Goal: Task Accomplishment & Management: Manage account settings

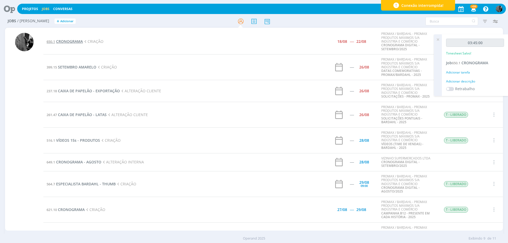
click at [73, 44] on span "CRONOGRAMA" at bounding box center [69, 41] width 27 height 5
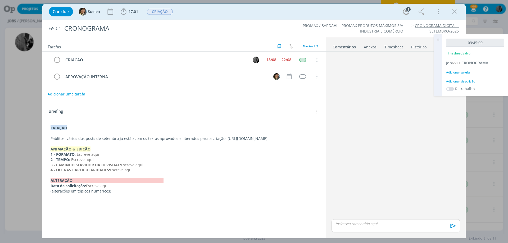
click at [359, 227] on div "dialog" at bounding box center [395, 225] width 129 height 13
click at [368, 226] on span "Suelen" at bounding box center [372, 226] width 13 height 6
click at [451, 227] on icon "dialog" at bounding box center [452, 228] width 8 height 8
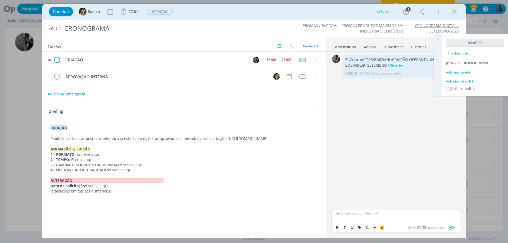
click at [56, 58] on icon "dialog" at bounding box center [56, 60] width 7 height 8
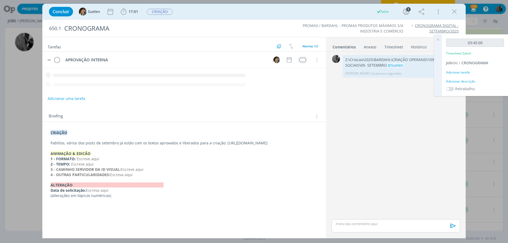
click at [300, 59] on div "dialog" at bounding box center [302, 60] width 7 height 4
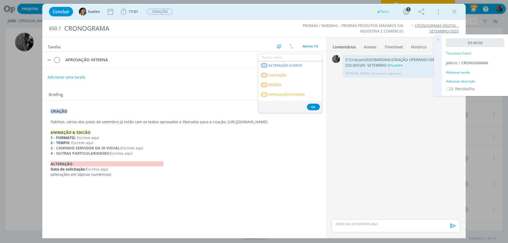
scroll to position [79, 0]
click at [294, 76] on span "APROVAÇÃO INTERNA" at bounding box center [286, 74] width 36 height 4
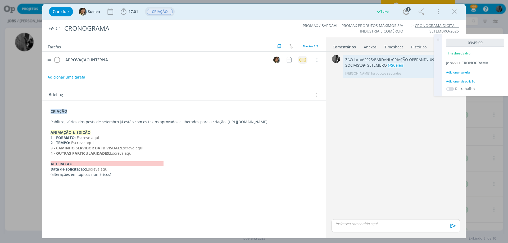
click at [173, 12] on button "CRIAÇÃO" at bounding box center [160, 11] width 26 height 7
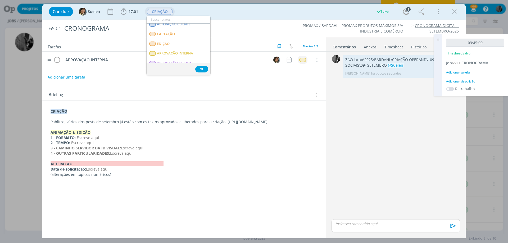
scroll to position [53, 0]
click at [179, 53] on span "APROVAÇÃO INTERNA" at bounding box center [175, 53] width 36 height 4
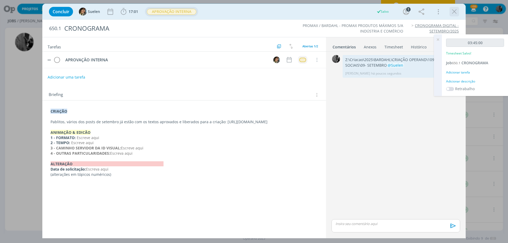
click at [455, 8] on icon "dialog" at bounding box center [454, 12] width 8 height 8
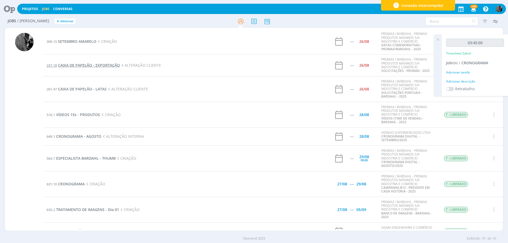
click at [89, 66] on span "CAIXA DE PAPELÃO - EXPORTAÇÃO" at bounding box center [89, 65] width 62 height 5
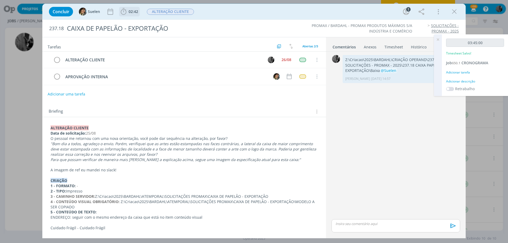
click at [125, 14] on icon "dialog" at bounding box center [124, 11] width 6 height 7
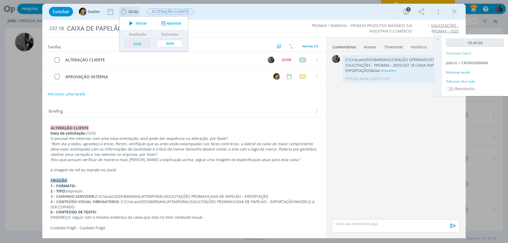
click at [130, 23] on icon "dialog" at bounding box center [130, 23] width 9 height 7
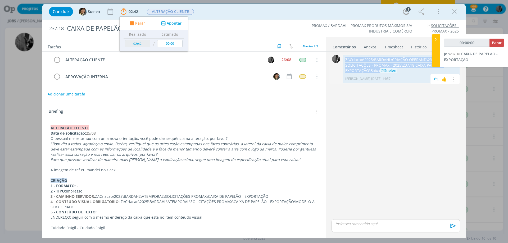
drag, startPoint x: 379, startPoint y: 70, endPoint x: 345, endPoint y: 59, distance: 35.9
click at [345, 59] on p "Z:\Criacao\2025\BARDAHL\CRIAÇÃO OPERAND\237 - SOLICITAÇÕES - PROMAX - 2025\237.…" at bounding box center [401, 65] width 112 height 16
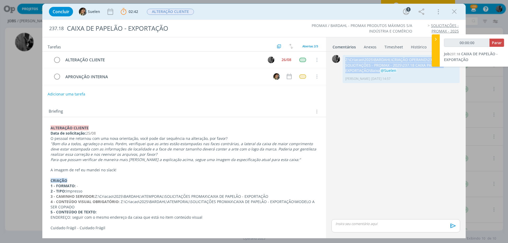
copy p "Z:\Criacao\2025\BARDAHL\CRIAÇÃO OPERAND\237 - SOLICITAÇÕES - PROMAX - 2025\237.…"
type input "00:09:15"
click at [346, 222] on p "dialog" at bounding box center [396, 223] width 120 height 5
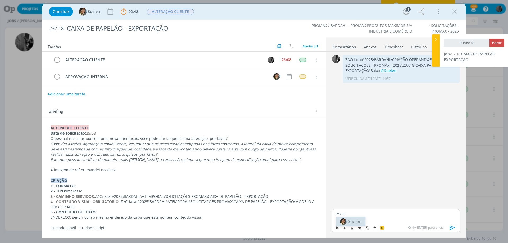
click at [358, 221] on span "Suelen" at bounding box center [354, 221] width 13 height 6
click at [450, 229] on icon "dialog" at bounding box center [452, 228] width 8 height 8
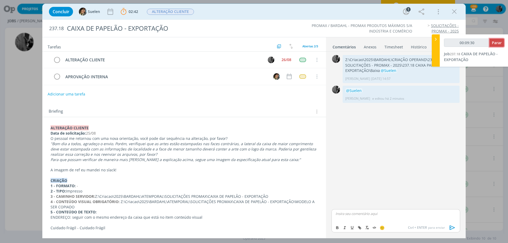
click at [499, 42] on span "Parar" at bounding box center [497, 42] width 10 height 5
type input "00:10:00"
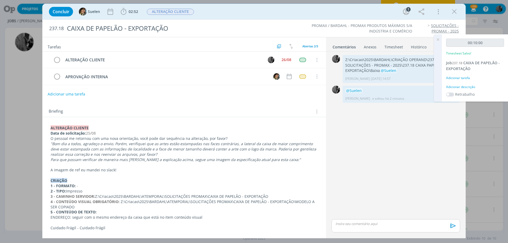
click at [439, 37] on icon at bounding box center [438, 39] width 10 height 10
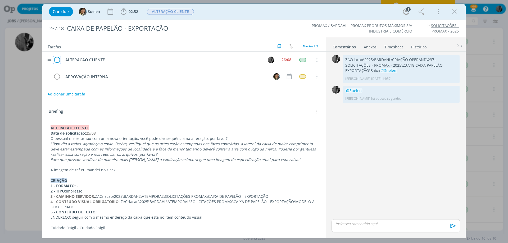
click at [58, 59] on icon "dialog" at bounding box center [56, 60] width 7 height 8
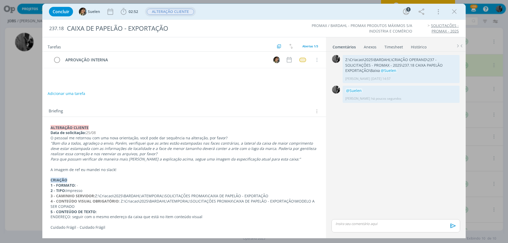
click at [166, 11] on span "ALTERAÇÃO CLIENTE" at bounding box center [170, 12] width 47 height 6
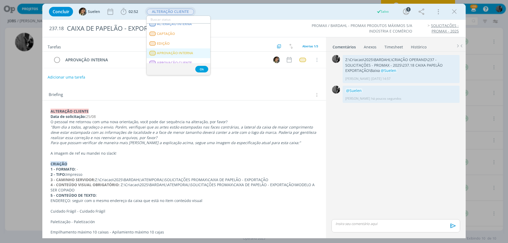
scroll to position [53, 0]
click at [178, 51] on span "APROVAÇÃO INTERNA" at bounding box center [175, 53] width 36 height 4
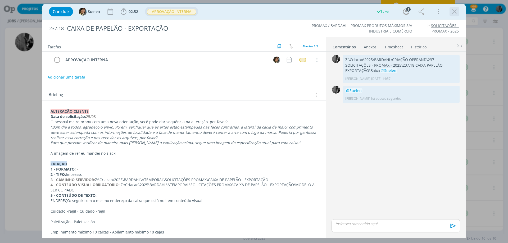
click at [456, 10] on icon "dialog" at bounding box center [454, 12] width 8 height 8
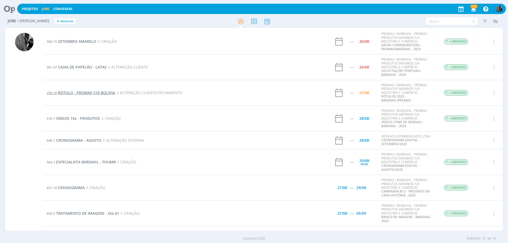
click at [100, 94] on span "RÓTULO - PROMAX S10 BOLÍVIA" at bounding box center [86, 92] width 57 height 5
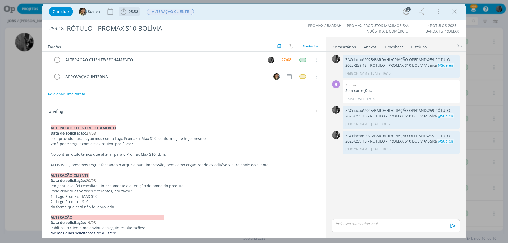
click at [124, 10] on icon "dialog" at bounding box center [124, 12] width 8 height 8
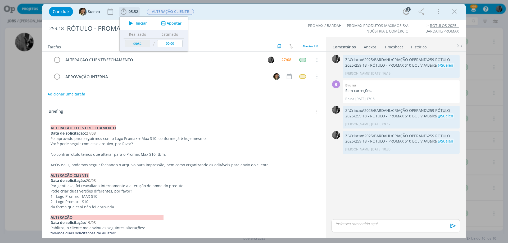
click at [143, 24] on span "Iniciar" at bounding box center [141, 23] width 11 height 4
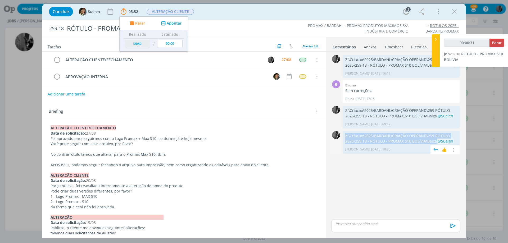
drag, startPoint x: 435, startPoint y: 139, endPoint x: 345, endPoint y: 136, distance: 89.7
click at [345, 136] on p "Z:\Criacao\2025\BARDAHL\CRIAÇÃO OPERAND\259 RÓTULO 2025\259.18 - RÓTULO - PROMA…" at bounding box center [401, 138] width 112 height 11
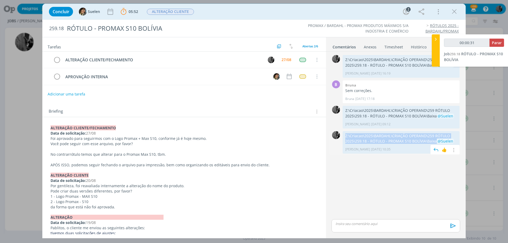
copy p "Z:\Criacao\2025\BARDAHL\CRIAÇÃO OPERAND\259 RÓTULO 2025\259.18 - RÓTULO - PROMA…"
click at [349, 219] on div "dialog" at bounding box center [395, 225] width 129 height 13
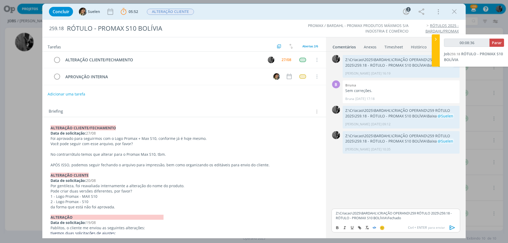
type input "00:08:37"
click at [425, 228] on span "Suelen" at bounding box center [420, 226] width 13 height 6
drag, startPoint x: 435, startPoint y: 140, endPoint x: 343, endPoint y: 135, distance: 91.7
click at [343, 135] on div "Z:\Criacao\2025\BARDAHL\CRIAÇÃO OPERAND\259 RÓTULO 2025\259.18 - RÓTULO - PROMA…" at bounding box center [401, 142] width 117 height 23
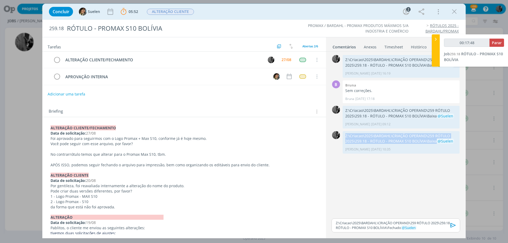
copy p "Z:\Criacao\2025\BARDAHL\CRIAÇÃO OPERAND\259 RÓTULO 2025\259.18 - RÓTULO - PROMA…"
click at [402, 229] on p "Z:\Criacao\2025\BARDAHL\CRIAÇÃO OPERAND\259 RÓTULO 2025\259.18 - RÓTULO - PROMA…" at bounding box center [396, 226] width 120 height 10
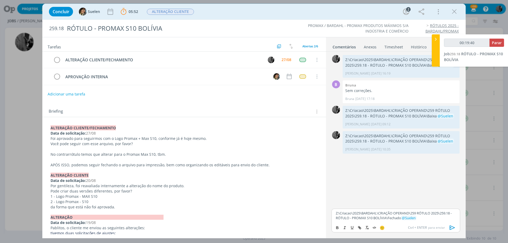
click at [453, 228] on icon "dialog" at bounding box center [452, 228] width 8 height 8
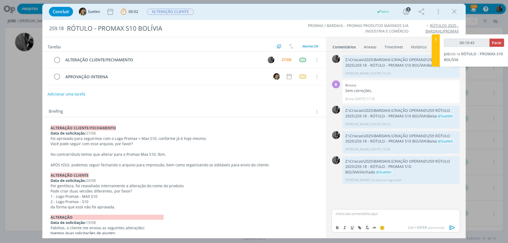
type input "00:19:44"
click at [493, 43] on span "Parar" at bounding box center [497, 42] width 10 height 5
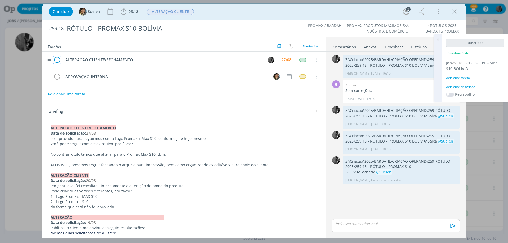
click at [54, 60] on icon "dialog" at bounding box center [56, 60] width 7 height 8
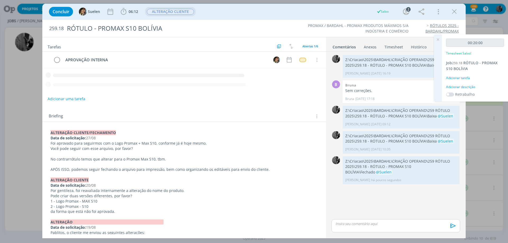
click at [177, 10] on span "ALTERAÇÃO CLIENTE" at bounding box center [170, 12] width 47 height 6
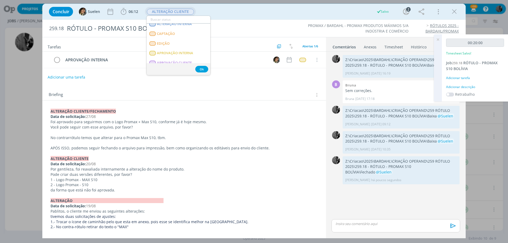
scroll to position [53, 0]
click at [183, 51] on span "APROVAÇÃO INTERNA" at bounding box center [175, 53] width 36 height 4
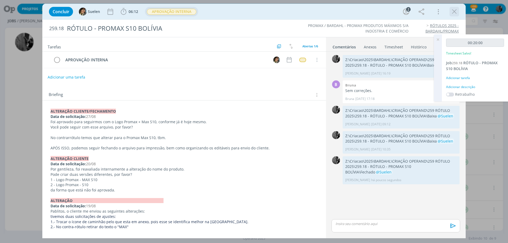
click at [458, 12] on div "dialog" at bounding box center [454, 12] width 10 height 10
click at [455, 10] on icon "dialog" at bounding box center [454, 12] width 8 height 8
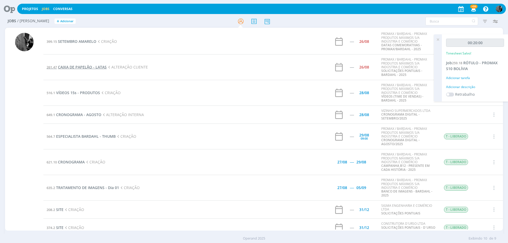
click at [88, 68] on span "CAIXA DE PAPELÃO - LATAS" at bounding box center [82, 67] width 49 height 5
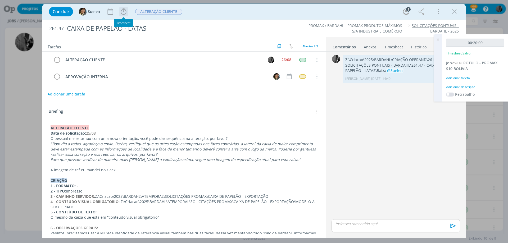
click at [124, 11] on icon "dialog" at bounding box center [124, 12] width 8 height 8
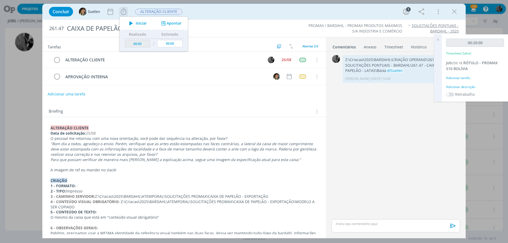
click at [138, 23] on span "Iniciar" at bounding box center [141, 23] width 11 height 4
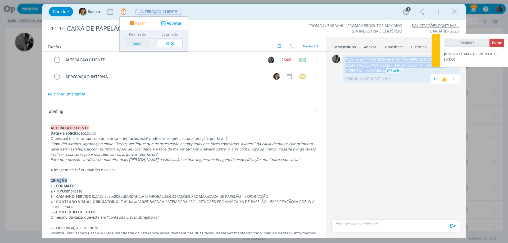
drag, startPoint x: 364, startPoint y: 67, endPoint x: 343, endPoint y: 59, distance: 22.2
click at [343, 59] on div "Z:\Criacao\2025\BARDAHL\CRIAÇÃO OPERAND\261 - SOLICITAÇÕES PONTUAIS - BARDAHL\2…" at bounding box center [401, 69] width 117 height 28
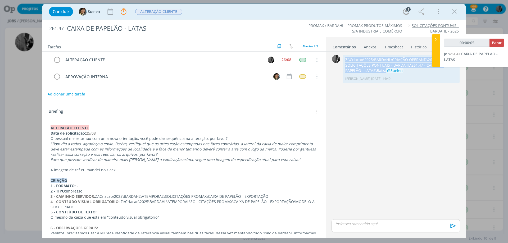
copy p "Z:\Criacao\2025\BARDAHL\CRIAÇÃO OPERAND\261 - SOLICITAÇÕES PONTUAIS - BARDAHL\2…"
type input "00:15:36"
click at [381, 230] on div "dialog" at bounding box center [395, 225] width 129 height 13
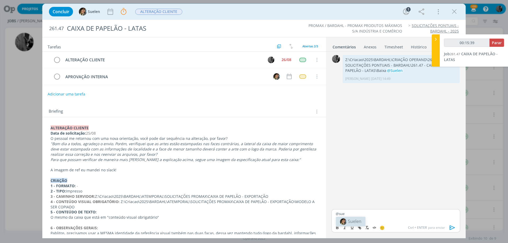
click at [355, 219] on span "Suelen" at bounding box center [354, 221] width 13 height 6
click at [450, 228] on icon "dialog" at bounding box center [452, 227] width 5 height 4
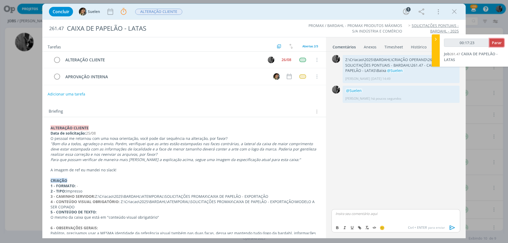
click at [493, 44] on span "Parar" at bounding box center [497, 42] width 10 height 5
type input "00:18:00"
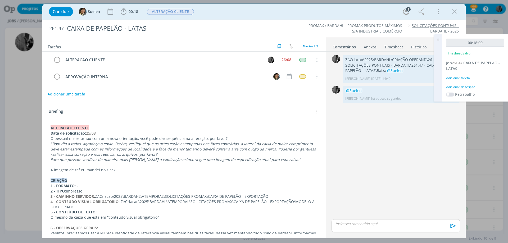
click at [438, 37] on icon at bounding box center [438, 39] width 10 height 10
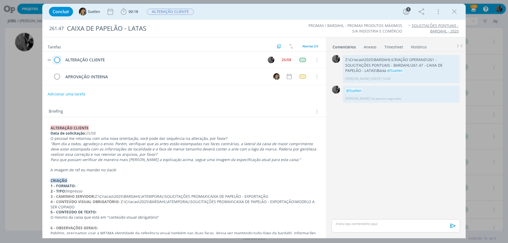
click at [57, 58] on icon "dialog" at bounding box center [56, 60] width 7 height 8
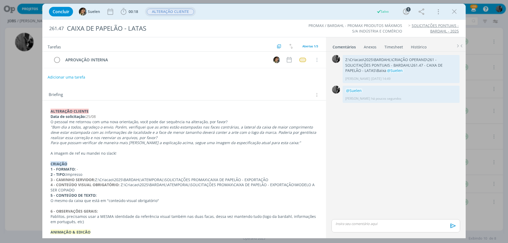
click at [172, 12] on span "ALTERAÇÃO CLIENTE" at bounding box center [170, 12] width 47 height 6
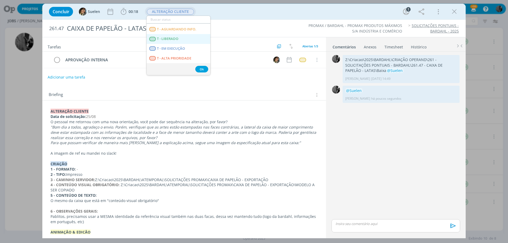
scroll to position [72, 0]
click at [182, 35] on span "APROVAÇÃO INTERNA" at bounding box center [175, 33] width 36 height 4
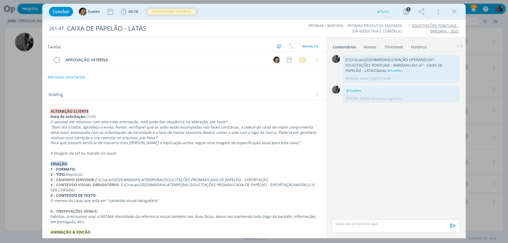
drag, startPoint x: 454, startPoint y: 9, endPoint x: 147, endPoint y: 171, distance: 347.4
click at [454, 10] on icon "dialog" at bounding box center [454, 12] width 8 height 8
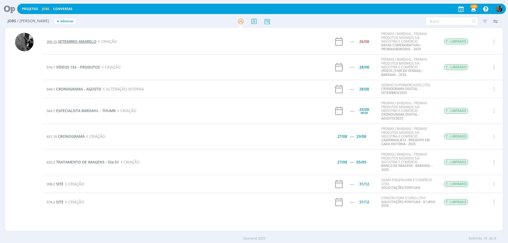
click at [82, 42] on span "SETEMBRO AMARELO" at bounding box center [77, 41] width 38 height 5
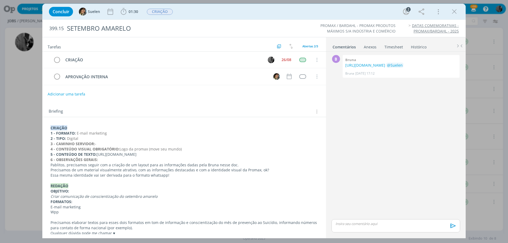
drag, startPoint x: 97, startPoint y: 154, endPoint x: 285, endPoint y: 155, distance: 187.5
click at [285, 155] on p "5 - CONTEÚDO DE TEXTO: https://docs.google.com/document/d/1HA1JohVhNzM_6UP04ghu…" at bounding box center [184, 154] width 267 height 5
copy p "https://docs.google.com/document/d/1HA1JohVhNzM_6UP04ghusTK4240NeMWJb398vsbkYA4…"
click at [124, 12] on icon "dialog" at bounding box center [124, 12] width 8 height 8
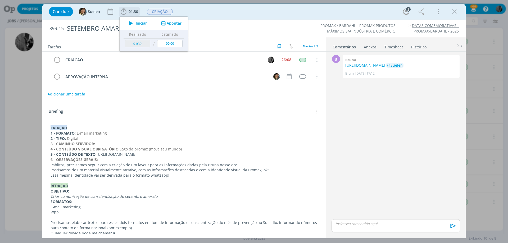
click at [133, 25] on icon "dialog" at bounding box center [130, 23] width 9 height 7
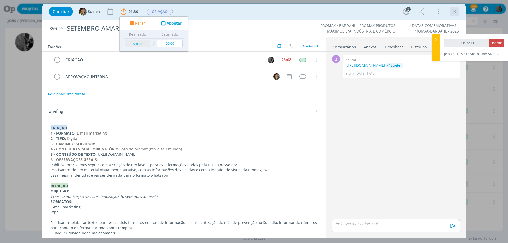
click at [457, 11] on icon "dialog" at bounding box center [454, 12] width 8 height 8
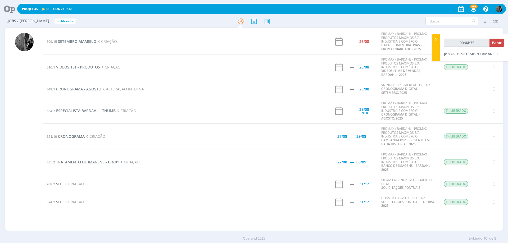
type input "00:45:35"
